Goal: Task Accomplishment & Management: Manage account settings

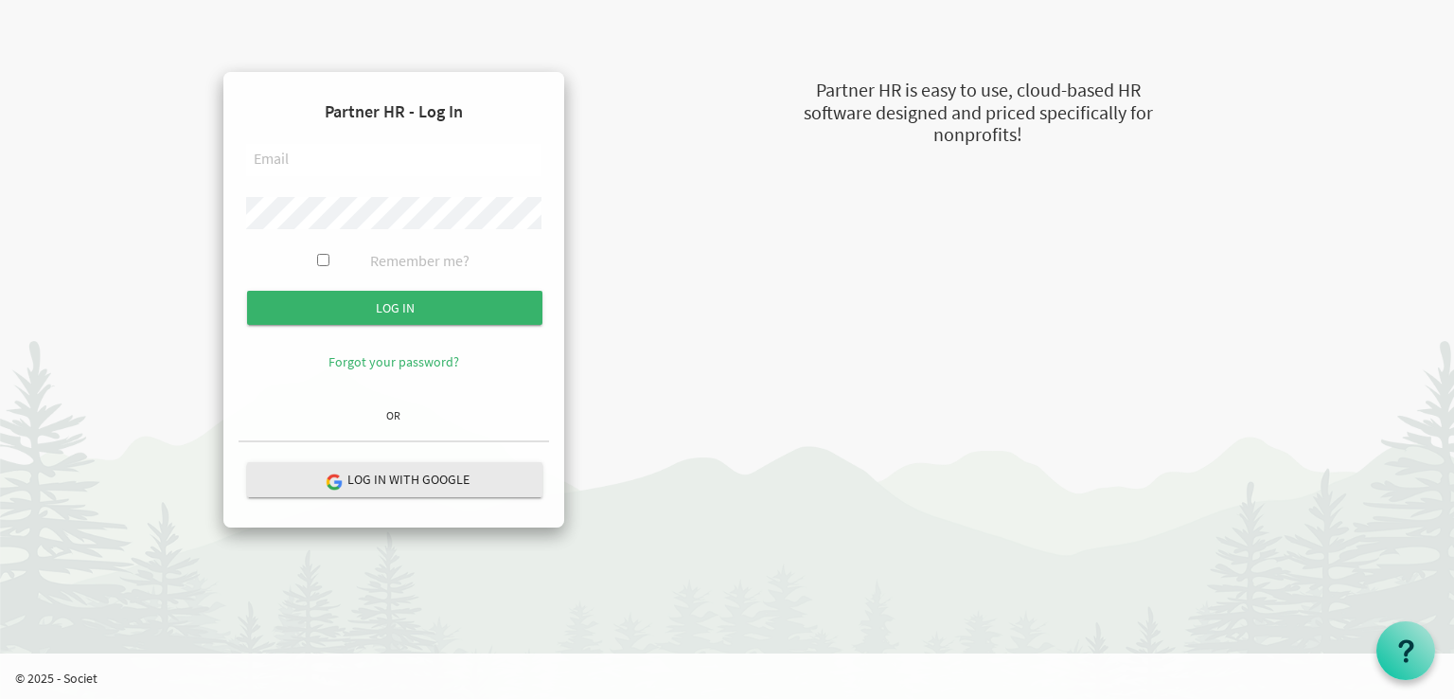
click at [250, 158] on input "text" at bounding box center [393, 160] width 295 height 32
paste input "[PERSON_NAME][EMAIL_ADDRESS][DOMAIN_NAME]"
type input "[PERSON_NAME][EMAIL_ADDRESS][DOMAIN_NAME]"
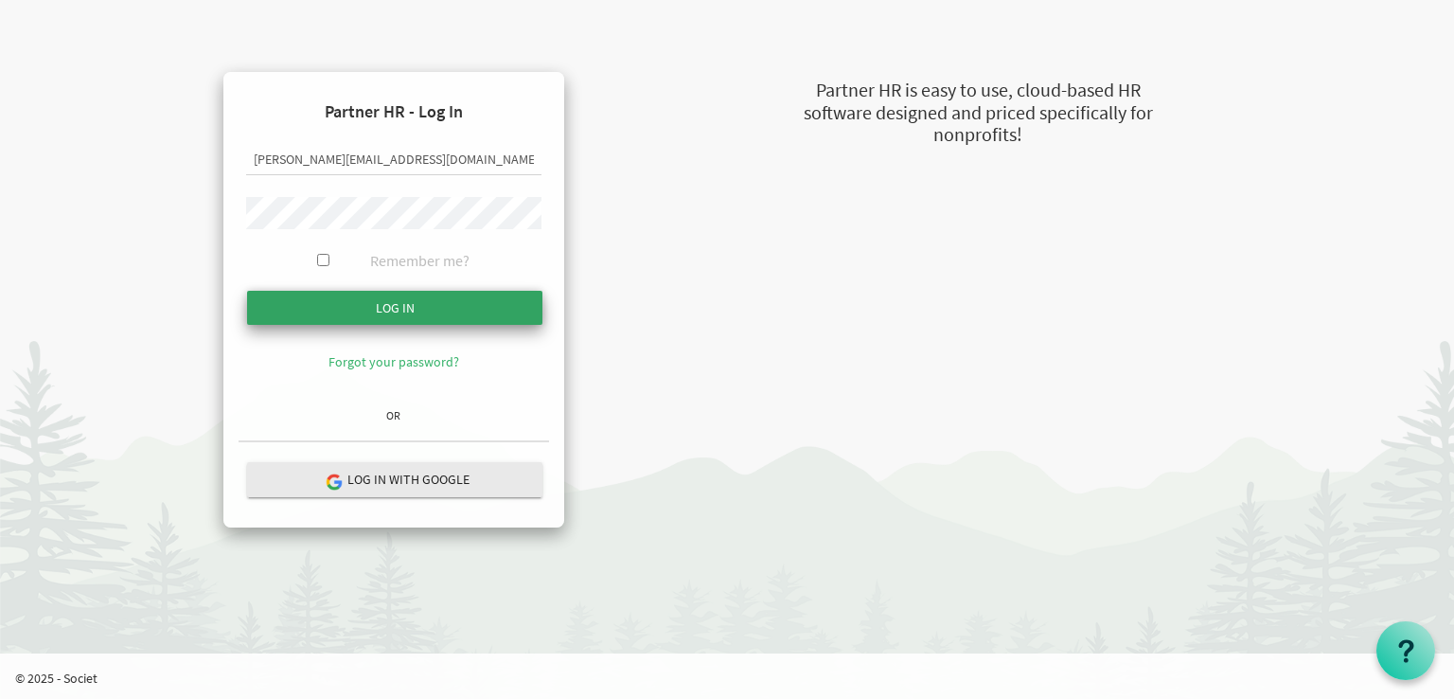
click at [393, 301] on input "submit" at bounding box center [394, 308] width 295 height 34
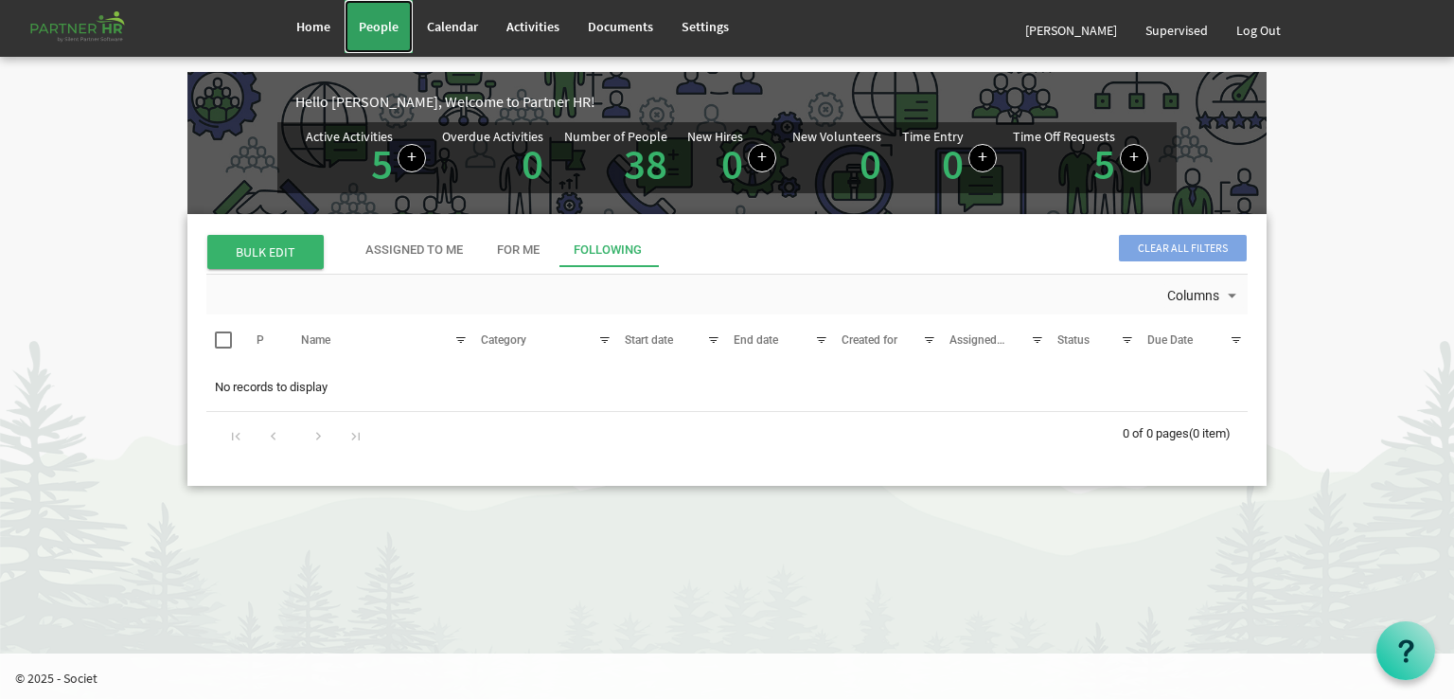
click at [366, 29] on span "People" at bounding box center [379, 26] width 40 height 17
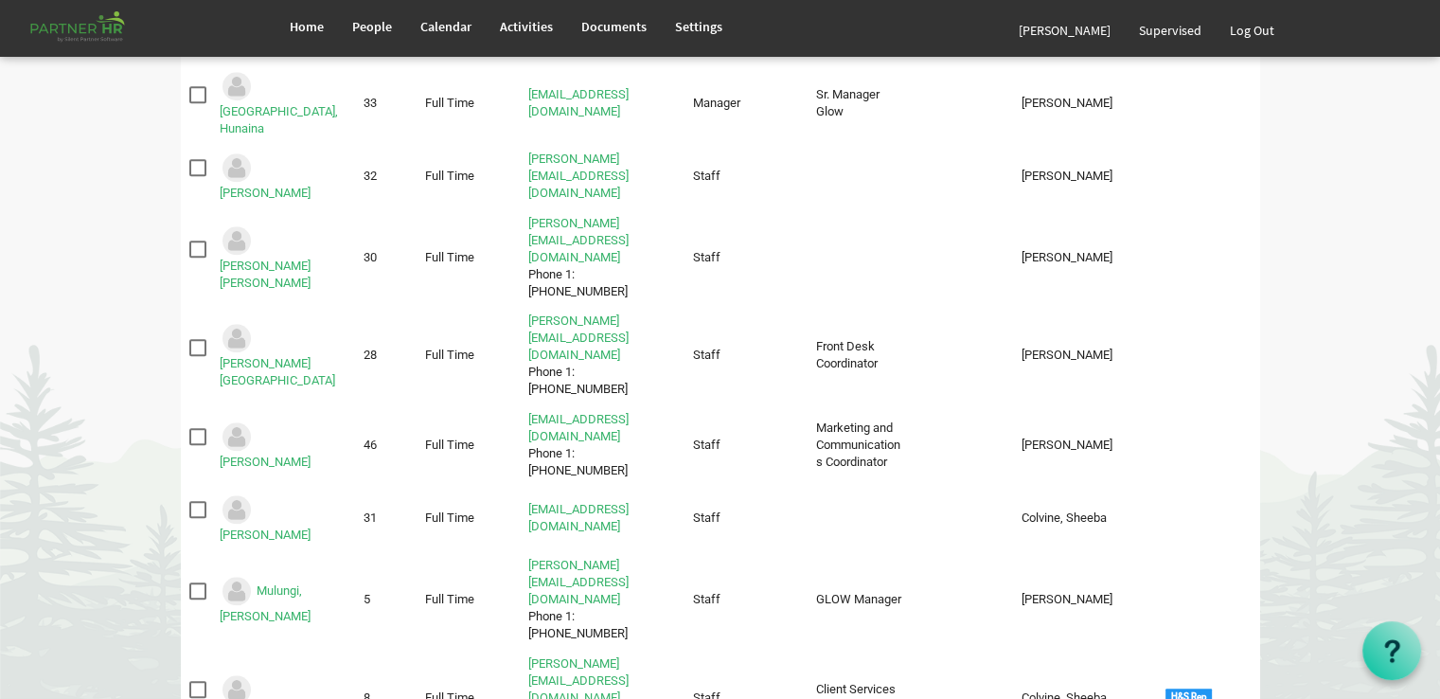
scroll to position [1894, 0]
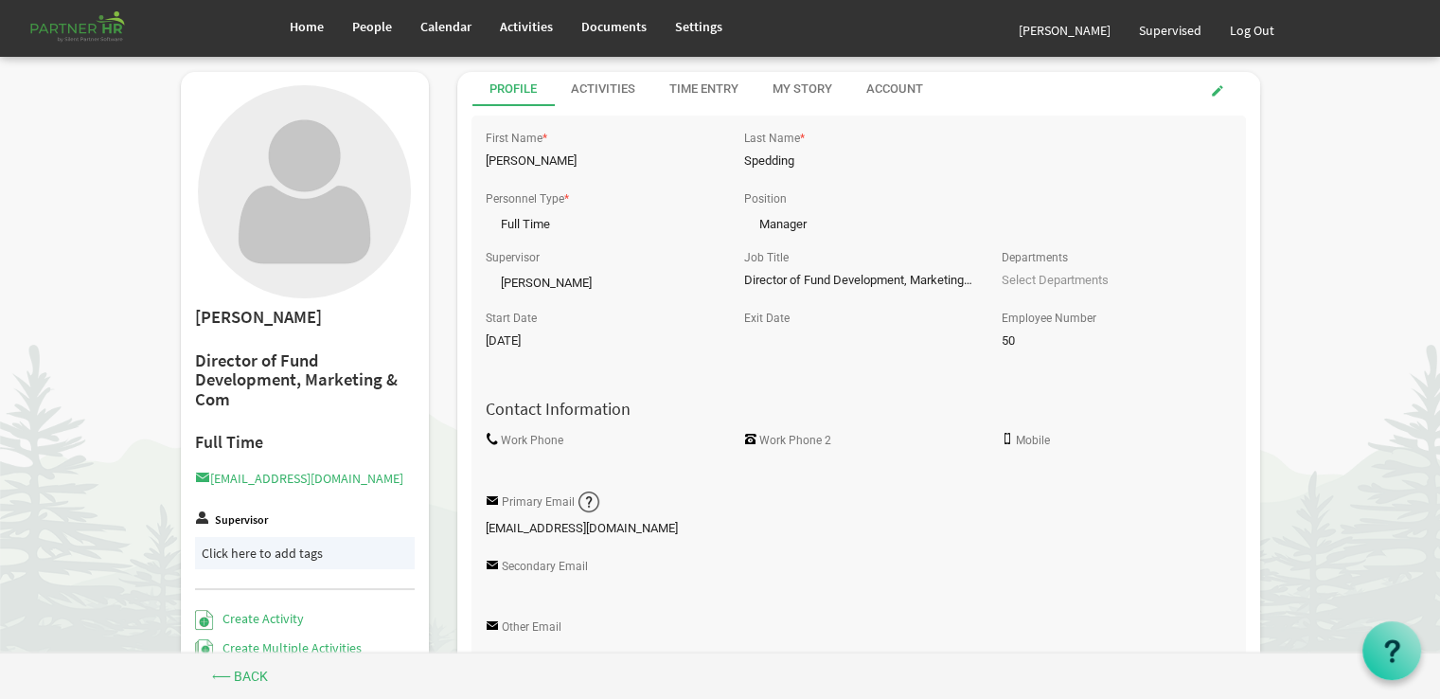
click at [229, 546] on div "Click here to add tags" at bounding box center [305, 552] width 207 height 19
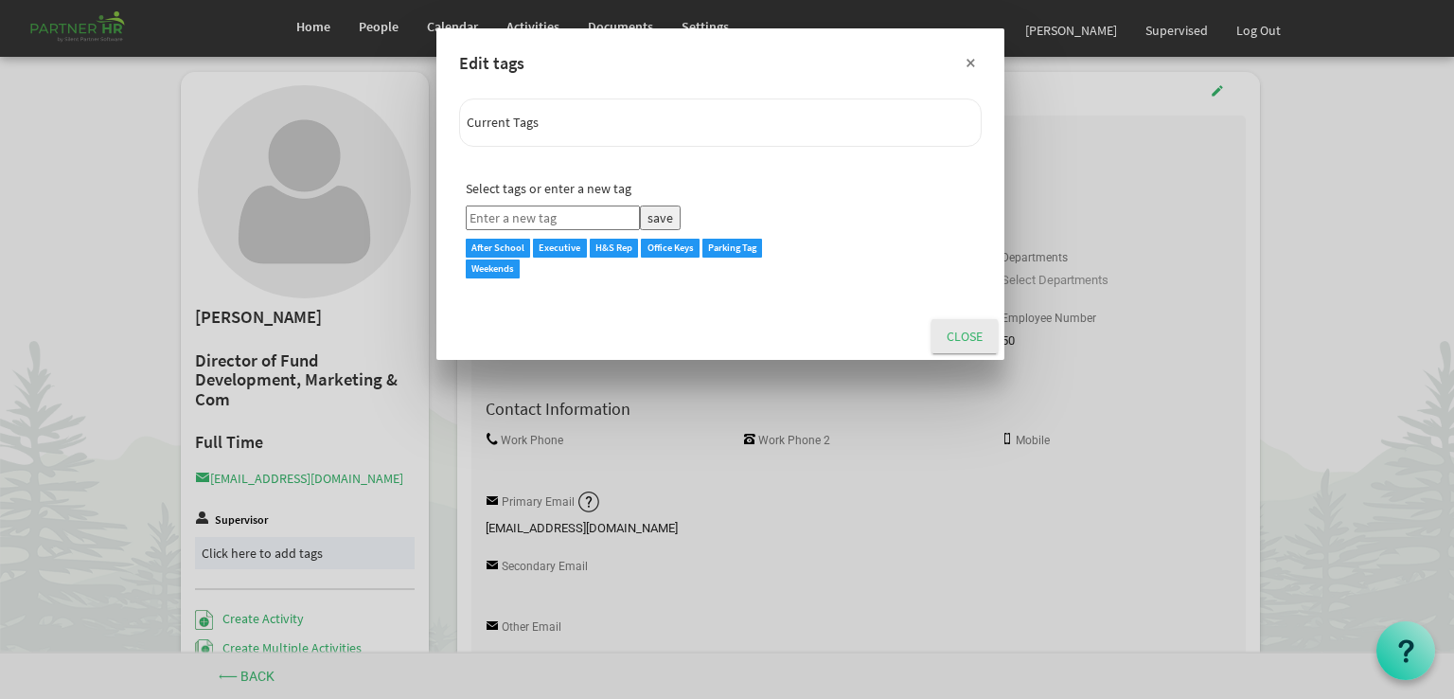
click at [969, 62] on button "×" at bounding box center [971, 61] width 47 height 47
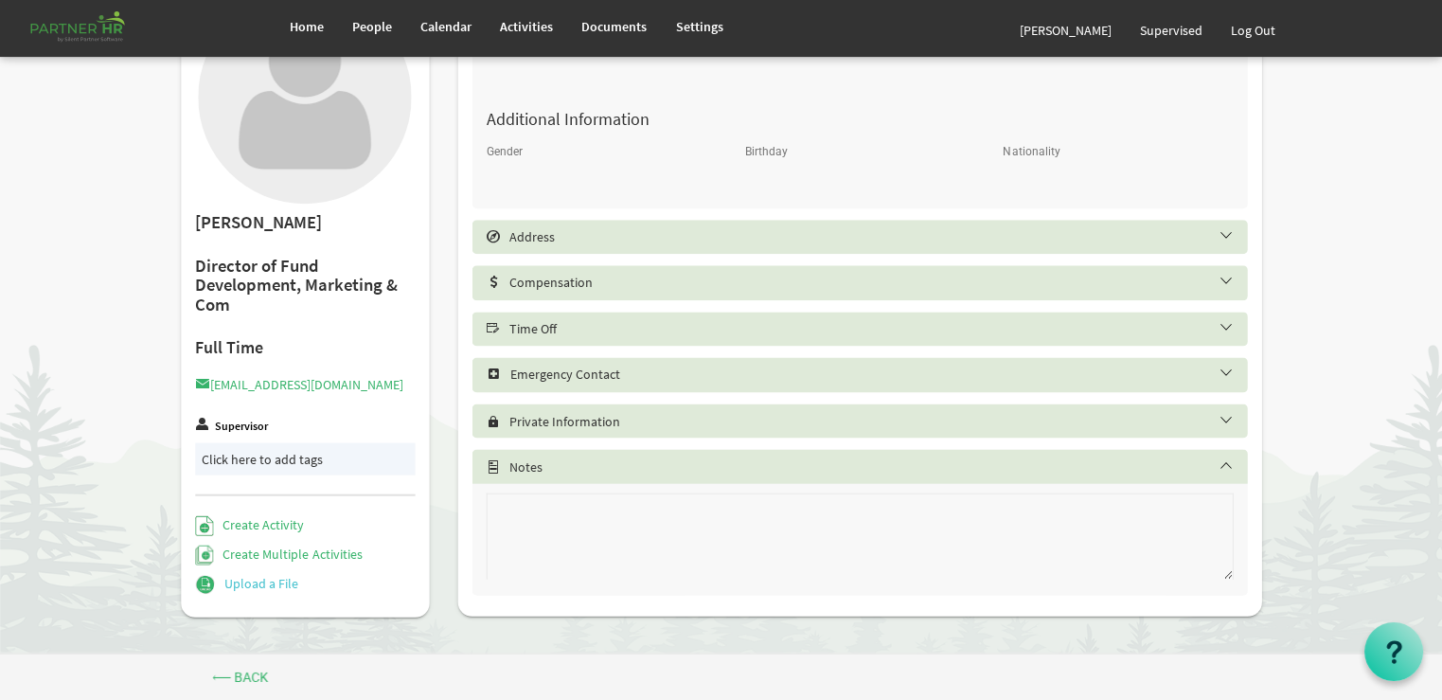
scroll to position [598, 0]
